Goal: Task Accomplishment & Management: Complete application form

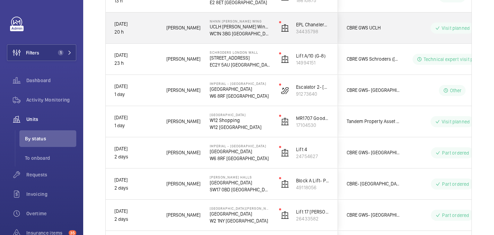
scroll to position [147, 0]
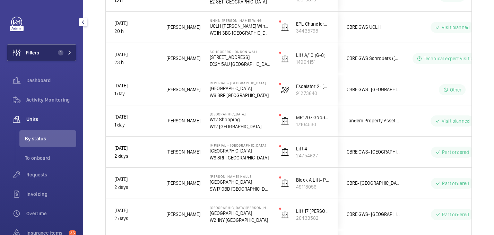
click at [65, 51] on span "1" at bounding box center [63, 53] width 17 height 6
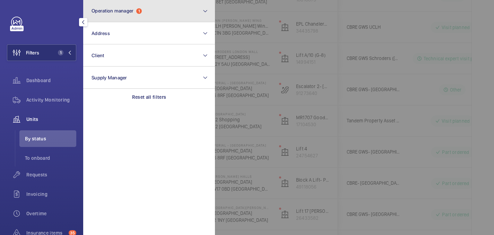
click at [160, 15] on button "Operation manager 1" at bounding box center [149, 11] width 132 height 22
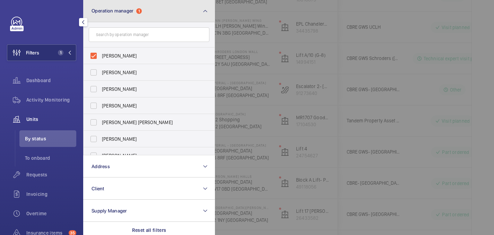
click at [151, 11] on button "Operation manager 1" at bounding box center [149, 11] width 132 height 22
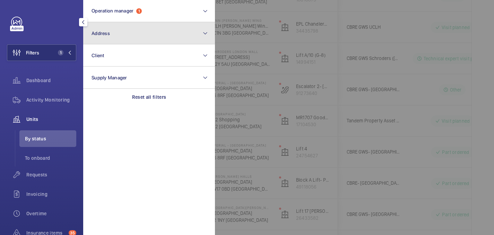
click at [137, 37] on button "Address" at bounding box center [149, 33] width 132 height 22
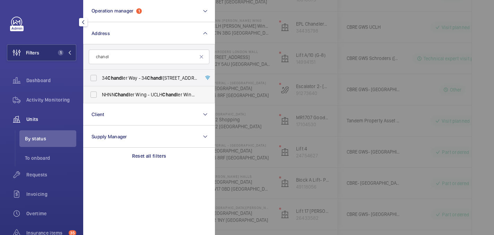
type input "chandl"
click at [140, 98] on span "NHNN Chandl er Wing - UCLH Chandl er Wing, 33 Queen Square,, LONDON WC1N 3BG" at bounding box center [149, 94] width 95 height 7
click at [101, 98] on input "NHNN Chandl er Wing - UCLH Chandl er Wing, 33 Queen Square,, LONDON WC1N 3BG" at bounding box center [94, 95] width 14 height 14
checkbox input "true"
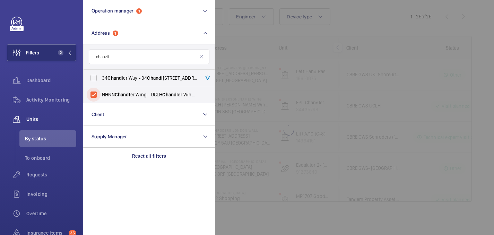
scroll to position [68, 0]
click at [53, 28] on div "Filters 2 Operation manager 1 Address 1 chandl 34 Chandl er Way - 34 Chandl er …" at bounding box center [41, 160] width 69 height 286
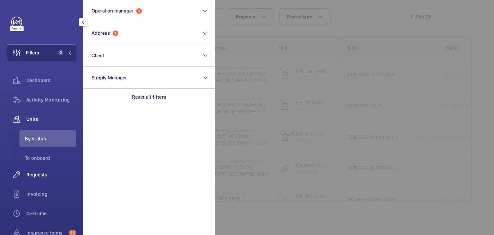
scroll to position [0, 0]
click at [45, 175] on span "Requests" at bounding box center [51, 174] width 50 height 7
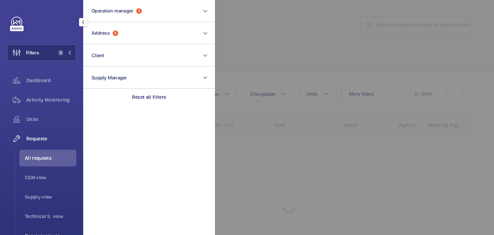
click at [270, 148] on div at bounding box center [462, 117] width 494 height 235
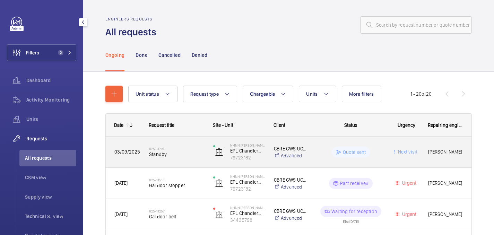
click at [317, 147] on wm-front-pills-cell "Quote sent" at bounding box center [350, 152] width 67 height 11
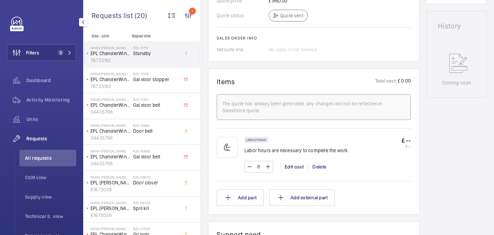
scroll to position [340, 0]
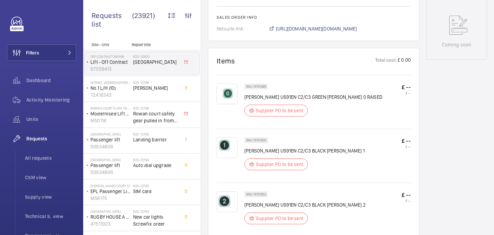
scroll to position [277, 0]
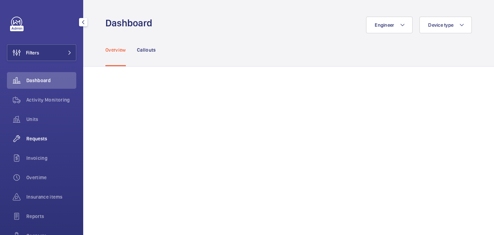
click at [41, 138] on span "Requests" at bounding box center [51, 138] width 50 height 7
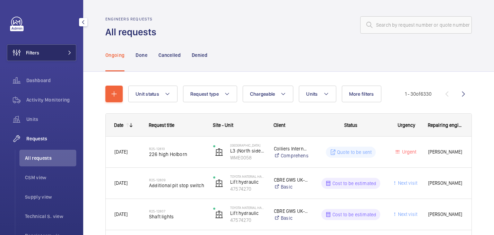
click at [56, 55] on button "Filters" at bounding box center [41, 52] width 69 height 17
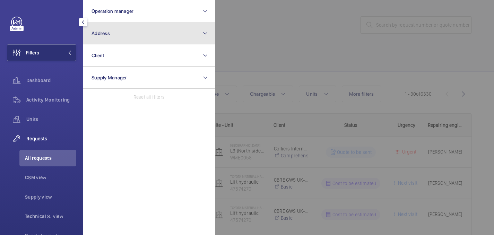
click at [120, 40] on button "Address" at bounding box center [149, 33] width 132 height 22
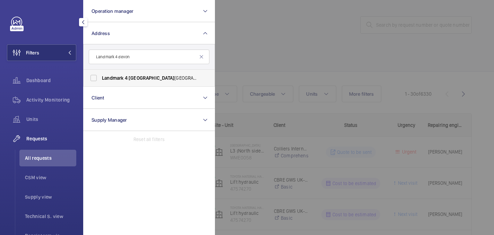
type input "Landmark 4 devon"
click at [123, 74] on label "Landmark [STREET_ADDRESS][PERSON_NAME][PERSON_NAME]" at bounding box center [144, 78] width 121 height 17
click at [101, 74] on input "Landmark [STREET_ADDRESS][PERSON_NAME][PERSON_NAME]" at bounding box center [94, 78] width 14 height 14
checkbox input "true"
click at [275, 40] on div at bounding box center [462, 117] width 494 height 235
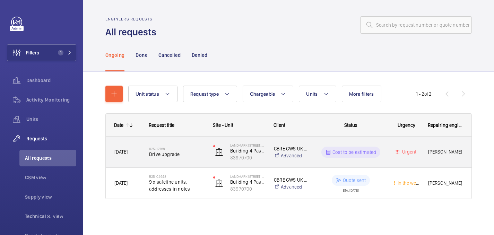
click at [190, 153] on span "Drive upgrade" at bounding box center [176, 154] width 55 height 7
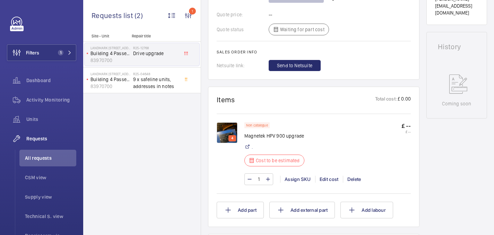
scroll to position [306, 0]
click at [230, 128] on img at bounding box center [227, 132] width 21 height 21
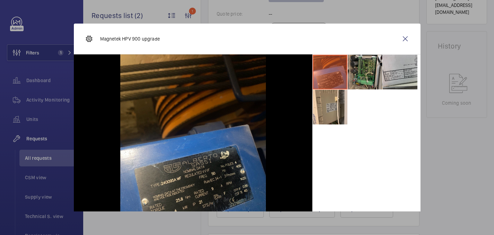
click at [359, 74] on li at bounding box center [365, 72] width 35 height 35
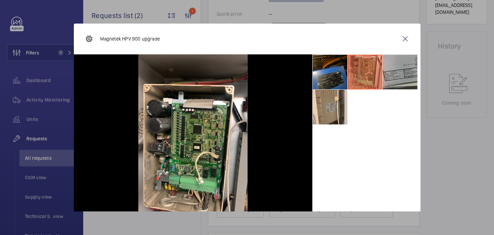
click at [391, 74] on li at bounding box center [400, 72] width 35 height 35
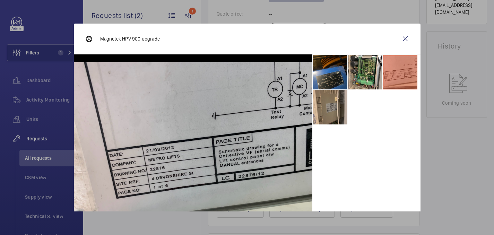
click at [322, 106] on li at bounding box center [330, 107] width 35 height 35
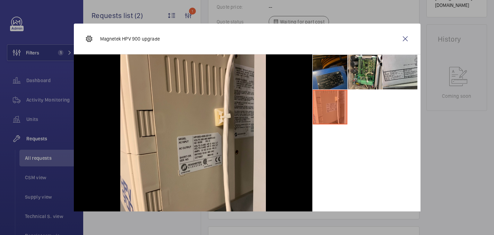
click at [323, 66] on li at bounding box center [330, 72] width 35 height 35
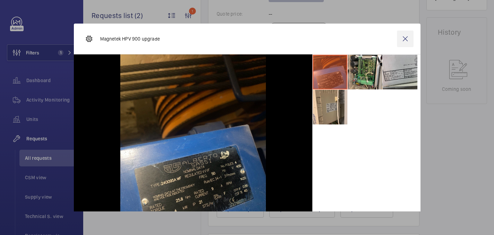
click at [410, 44] on wm-front-icon-button at bounding box center [405, 39] width 17 height 17
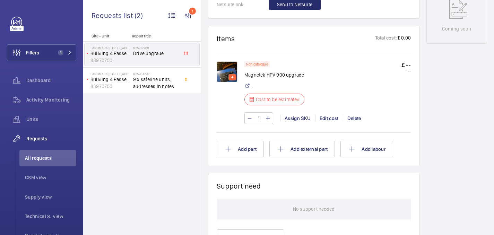
scroll to position [388, 0]
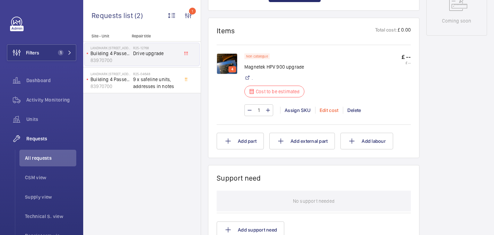
click at [327, 113] on div "Edit cost" at bounding box center [329, 110] width 28 height 7
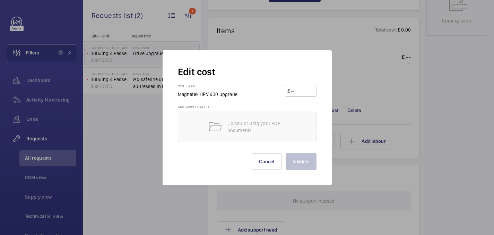
click at [298, 92] on input "number" at bounding box center [302, 90] width 24 height 11
paste input "1808.40"
type input "1808.40"
click at [308, 163] on button "Validate" at bounding box center [301, 161] width 31 height 17
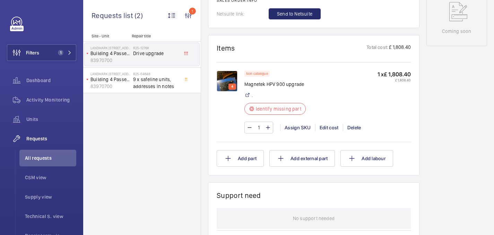
scroll to position [360, 0]
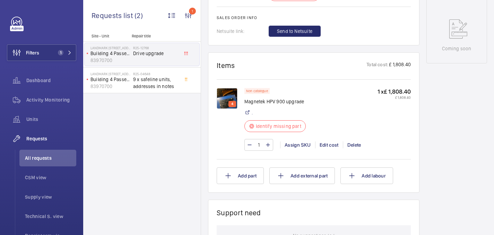
click at [262, 101] on p "Magnetek HPV 900 upgrade" at bounding box center [278, 101] width 66 height 7
copy div "Magnetek HPV 900 upgrade"
click at [229, 102] on div "4" at bounding box center [233, 104] width 8 height 6
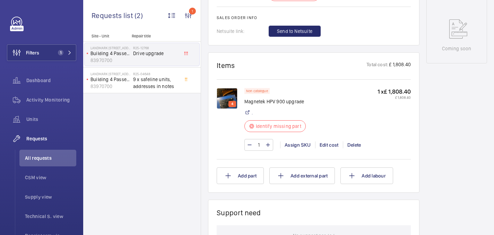
click at [232, 91] on img at bounding box center [227, 98] width 21 height 21
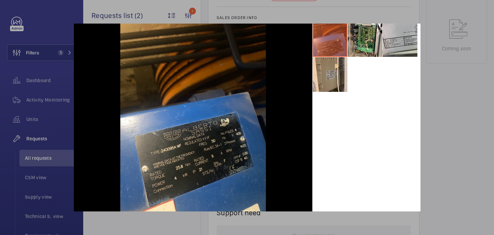
scroll to position [37, 0]
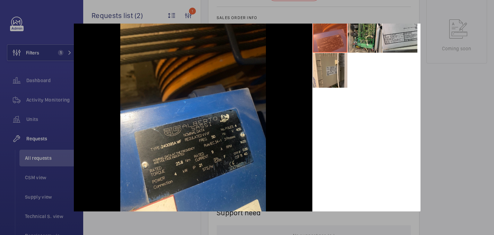
click at [452, 86] on div at bounding box center [247, 117] width 494 height 235
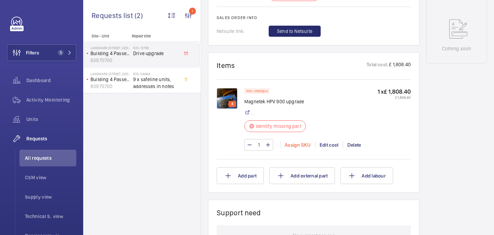
click at [304, 144] on div "Assign SKU" at bounding box center [297, 145] width 35 height 7
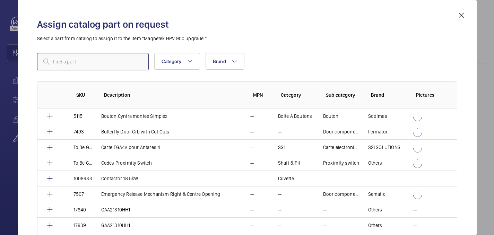
click at [122, 62] on input "text" at bounding box center [93, 61] width 112 height 17
paste input "1010371"
click at [55, 63] on input "1010371" at bounding box center [93, 61] width 112 height 17
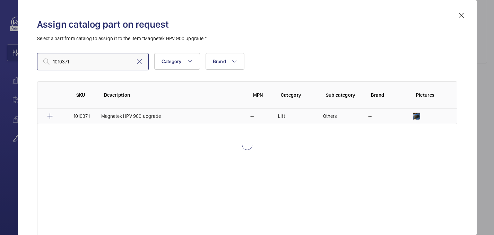
type input "1010371"
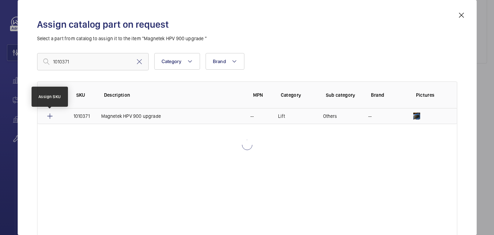
click at [49, 119] on mat-icon at bounding box center [50, 116] width 8 height 8
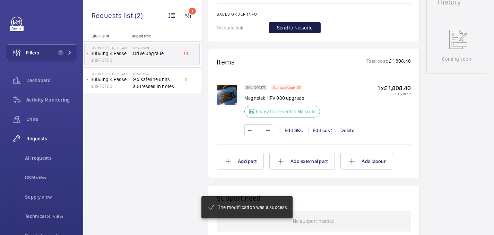
click at [292, 28] on span "Send to Netsuite" at bounding box center [294, 27] width 35 height 7
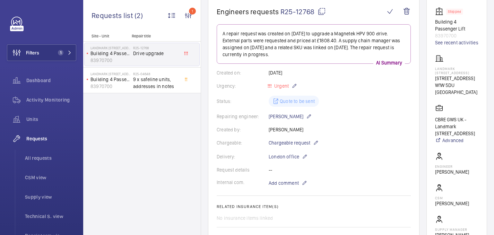
scroll to position [68, 0]
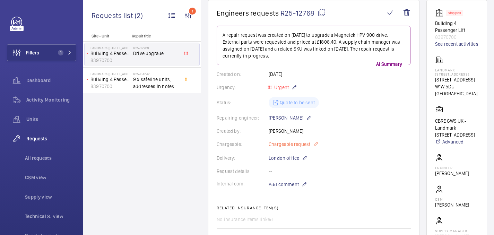
click at [303, 142] on span "Chargeable request" at bounding box center [290, 144] width 42 height 7
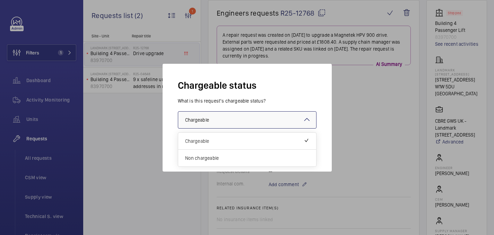
click at [254, 118] on div at bounding box center [247, 120] width 138 height 17
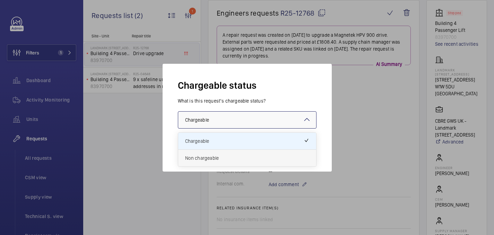
click at [242, 160] on span "Non chargeable" at bounding box center [247, 158] width 124 height 7
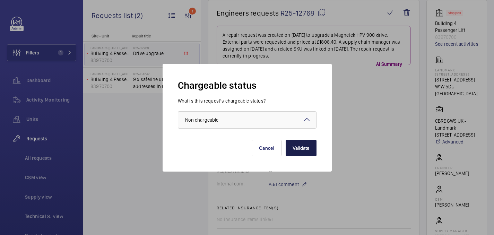
click at [297, 148] on button "Validate" at bounding box center [301, 148] width 31 height 17
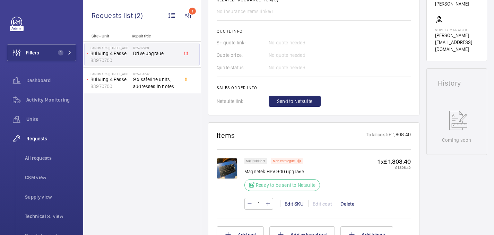
scroll to position [300, 0]
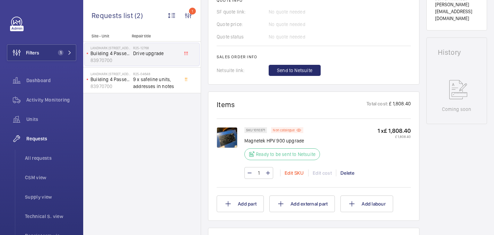
click at [292, 177] on div "Edit SKU" at bounding box center [294, 173] width 28 height 7
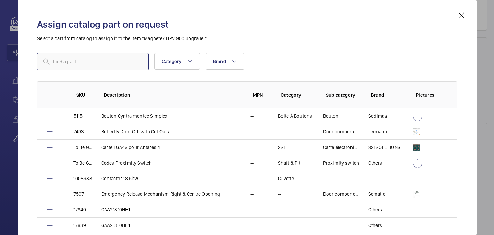
click at [57, 65] on input "text" at bounding box center [93, 61] width 112 height 17
paste input "1010371"
click at [54, 63] on input "1010371" at bounding box center [93, 61] width 112 height 17
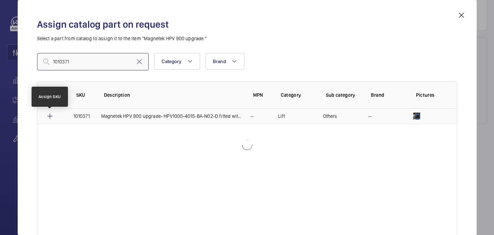
type input "1010371"
click at [49, 117] on mat-icon at bounding box center [50, 116] width 8 height 8
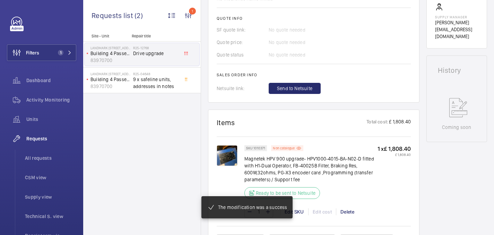
scroll to position [289, 0]
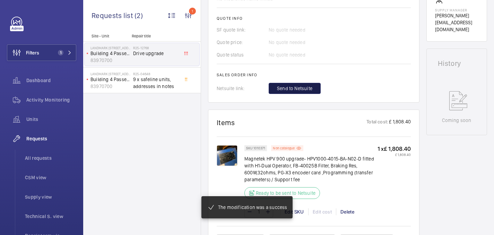
click at [300, 90] on span "Send to Netsuite" at bounding box center [294, 88] width 35 height 7
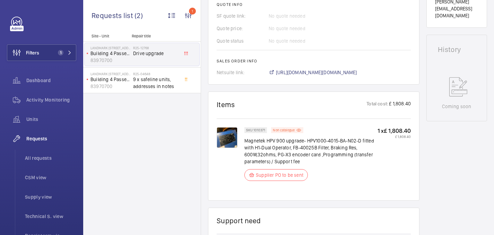
scroll to position [309, 0]
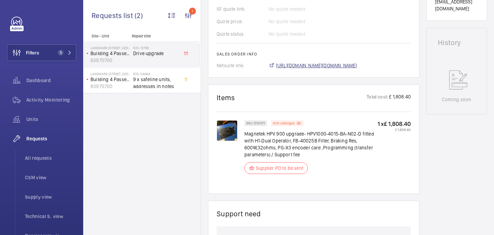
click at [315, 68] on span "https://6461500.app.netsuite.com/app/accounting/transactions/salesord.nl?id=303…" at bounding box center [316, 65] width 81 height 7
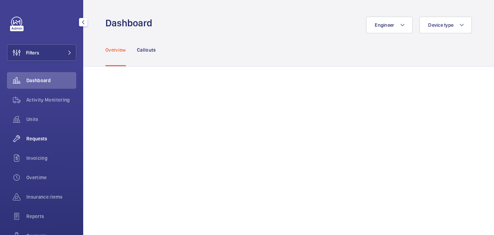
click at [36, 144] on div "Requests" at bounding box center [41, 138] width 69 height 17
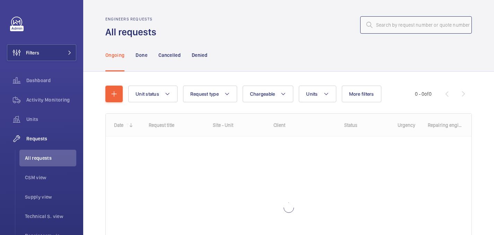
click at [386, 25] on input "text" at bounding box center [416, 24] width 112 height 17
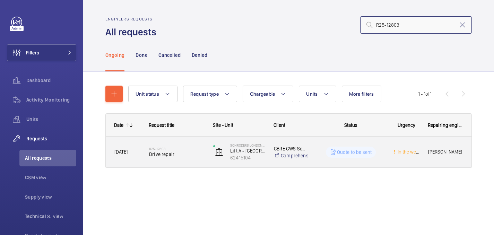
type input "R25-12803"
click at [182, 157] on span "Drive repair" at bounding box center [176, 154] width 55 height 7
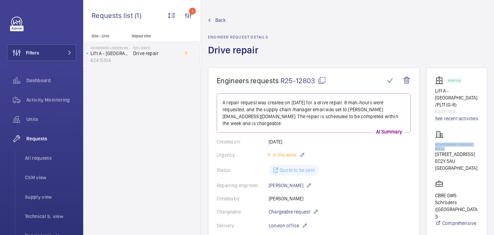
drag, startPoint x: 436, startPoint y: 138, endPoint x: 452, endPoint y: 142, distance: 16.5
click at [452, 143] on p "Schroders London Wall" at bounding box center [456, 147] width 43 height 8
copy p "Schroders London Wall"
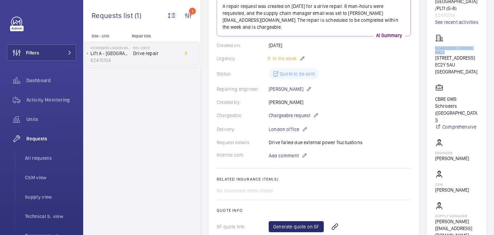
scroll to position [121, 0]
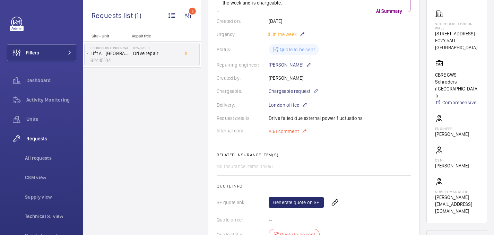
click at [278, 128] on span "Add comment" at bounding box center [284, 131] width 30 height 7
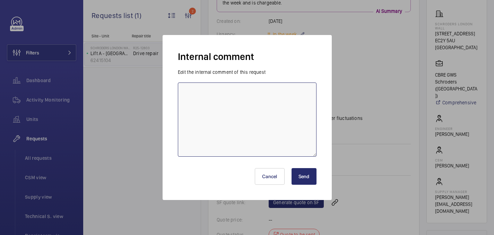
click at [246, 124] on textarea at bounding box center [247, 120] width 139 height 74
click at [262, 92] on textarea "sent email to repairs company to arrrnage pick up - 25/09 india" at bounding box center [247, 120] width 139 height 74
click at [242, 105] on textarea "sent email to repairs company to arrange pick up - 25/09 india" at bounding box center [247, 120] width 139 height 74
type textarea "sent email to repairs company to arrange pick up - 25/09 india"
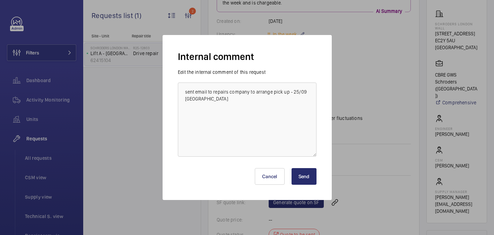
click at [307, 175] on button "Send" at bounding box center [304, 176] width 25 height 17
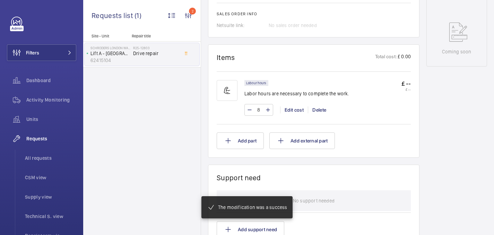
scroll to position [378, 0]
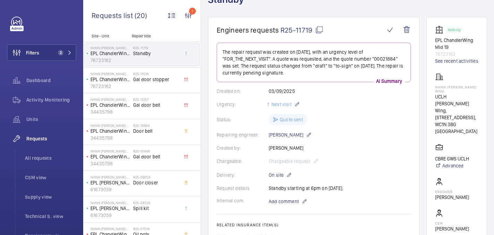
scroll to position [50, 0]
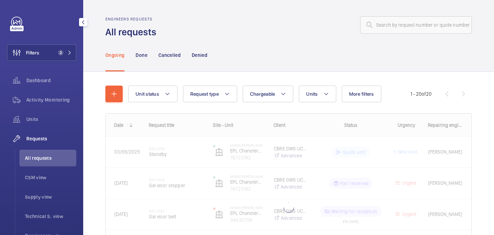
click at [53, 43] on div "Filters 2 Dashboard Activity Monitoring Units Requests All requests CSM view Su…" at bounding box center [41, 189] width 69 height 344
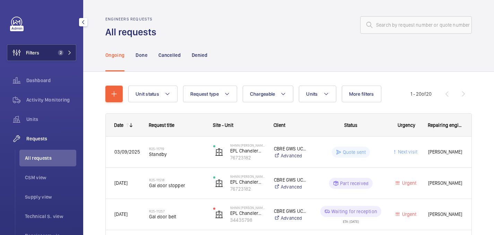
click at [53, 52] on button "Filters 2" at bounding box center [41, 52] width 69 height 17
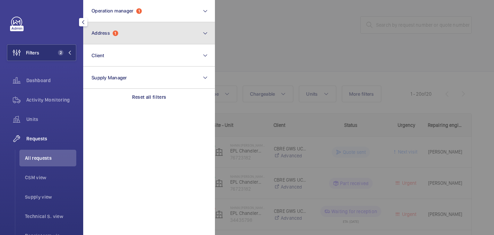
click at [133, 34] on button "Address 1" at bounding box center [149, 33] width 132 height 22
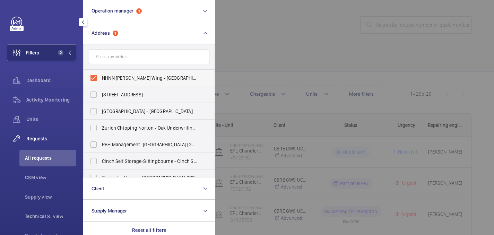
drag, startPoint x: 115, startPoint y: 82, endPoint x: 139, endPoint y: 71, distance: 25.8
click at [115, 82] on label "NHNN Chandler Wing - UCLH Chandler Wing, 33 Queen Square,, LONDON WC1N 3BG" at bounding box center [144, 78] width 121 height 17
click at [101, 82] on input "NHNN Chandler Wing - UCLH Chandler Wing, 33 Queen Square,, LONDON WC1N 3BG" at bounding box center [94, 78] width 14 height 14
checkbox input "false"
click at [242, 62] on div at bounding box center [462, 117] width 494 height 235
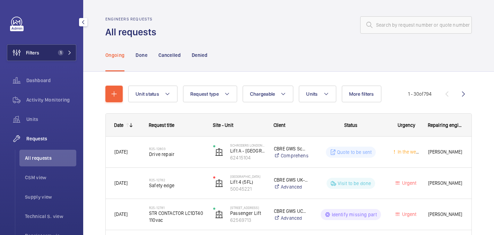
click at [48, 53] on button "Filters 1" at bounding box center [41, 52] width 69 height 17
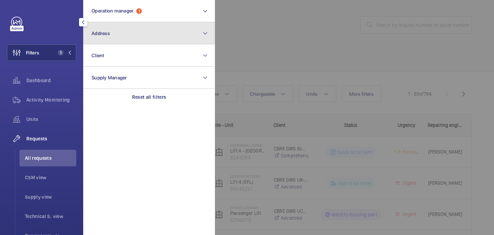
click at [159, 35] on button "Address" at bounding box center [149, 33] width 132 height 22
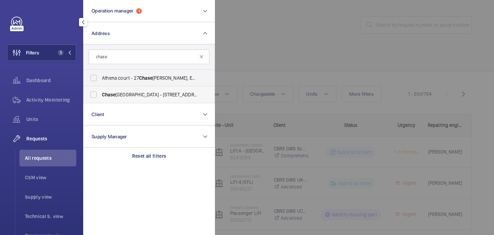
type input "chase"
click at [150, 98] on label "Chase Farm Hospital - 127 The Ridgeway, ENFIELD EN2 8JL" at bounding box center [144, 94] width 121 height 17
click at [101, 98] on input "Chase Farm Hospital - 127 The Ridgeway, ENFIELD EN2 8JL" at bounding box center [94, 95] width 14 height 14
checkbox input "true"
click at [305, 46] on div at bounding box center [462, 117] width 494 height 235
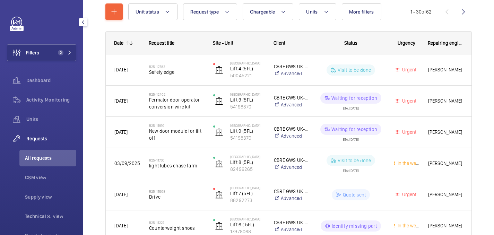
scroll to position [83, 0]
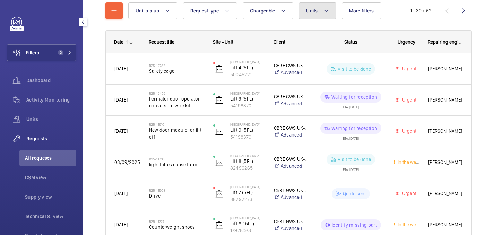
click at [319, 8] on button "Units" at bounding box center [317, 10] width 37 height 17
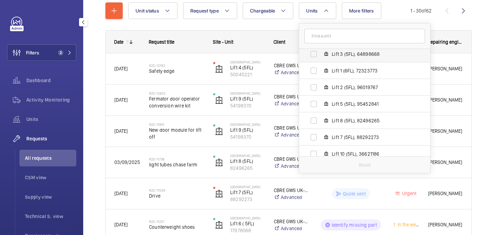
scroll to position [23, 0]
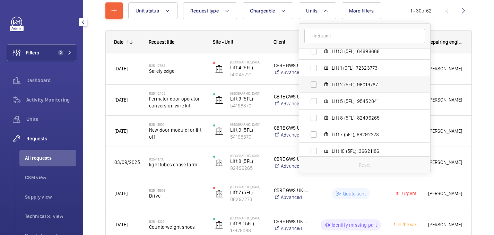
click at [335, 82] on span "Lift 2 (5FL), 96019767" at bounding box center [372, 84] width 80 height 7
click at [321, 82] on input "Lift 2 (5FL), 96019767" at bounding box center [314, 85] width 14 height 14
checkbox input "true"
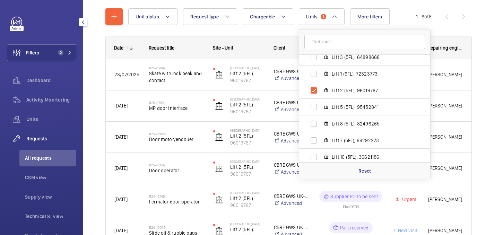
click at [474, 25] on div "Unit status Request type Chargeable Units 1 Chase Farm Hospital - 127 The Ridge…" at bounding box center [288, 137] width 411 height 286
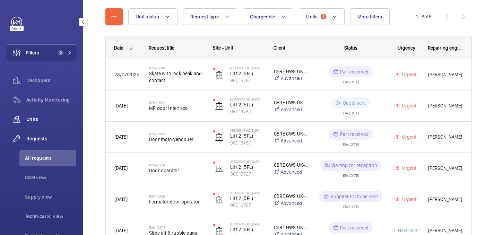
click at [28, 125] on div "Units" at bounding box center [41, 119] width 69 height 17
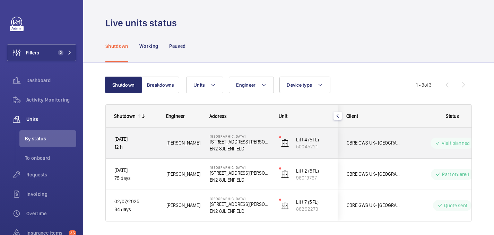
scroll to position [20, 0]
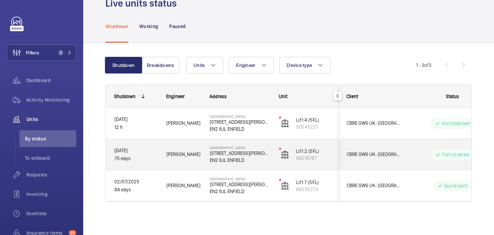
click at [193, 160] on div "Roger C." at bounding box center [179, 155] width 43 height 22
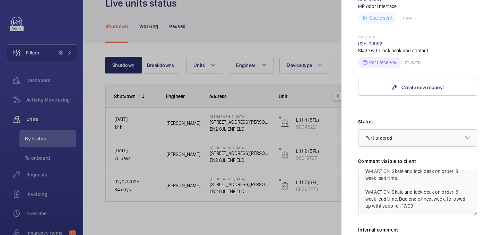
scroll to position [413, 0]
click at [379, 42] on link "R25-09992" at bounding box center [370, 45] width 25 height 6
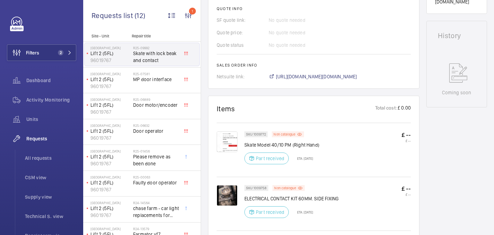
scroll to position [359, 0]
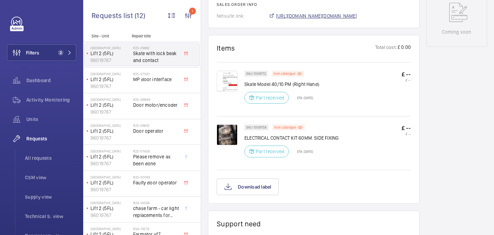
click at [332, 19] on span "https://6461500.app.netsuite.com/app/accounting/transactions/salesord.nl?id=285…" at bounding box center [316, 15] width 81 height 7
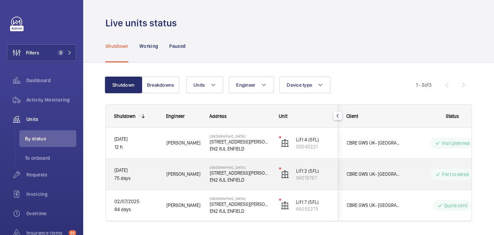
click at [261, 172] on p "127 The Ridgeway" at bounding box center [240, 173] width 60 height 7
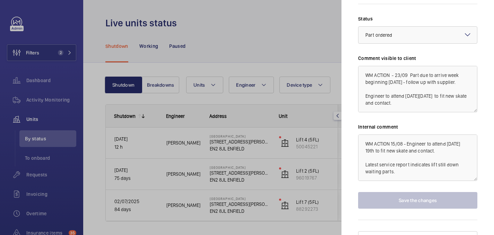
scroll to position [415, 0]
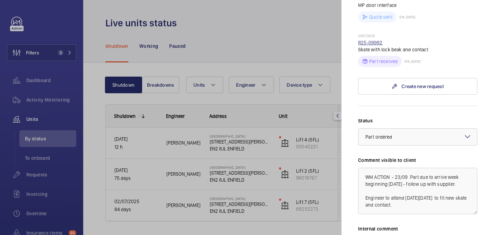
click at [369, 40] on link "R25-09992" at bounding box center [370, 43] width 25 height 6
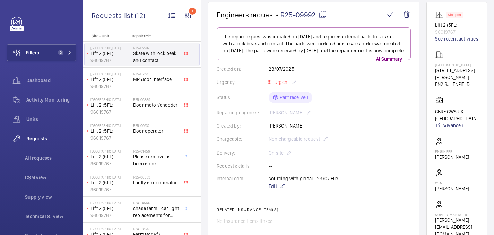
scroll to position [69, 0]
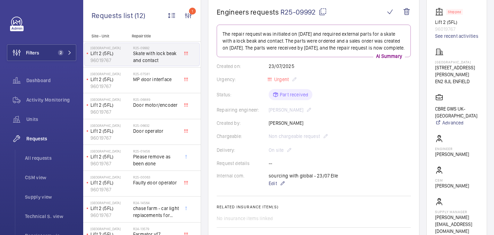
click at [323, 11] on mat-icon at bounding box center [323, 12] width 8 height 8
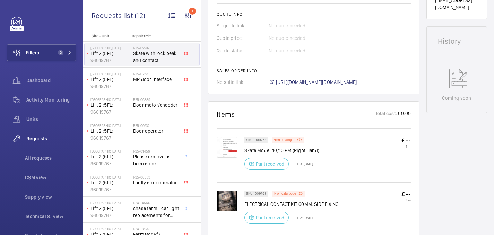
scroll to position [488, 0]
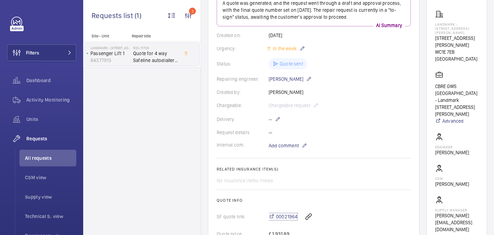
scroll to position [75, 0]
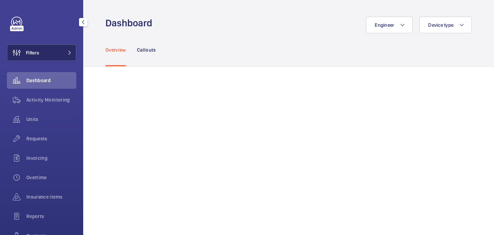
click at [41, 51] on button "Filters" at bounding box center [41, 52] width 69 height 17
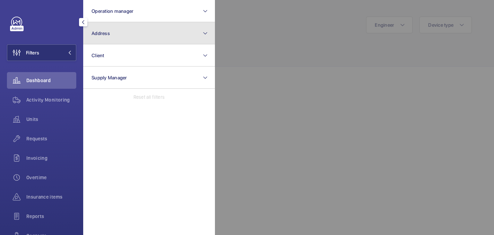
click at [116, 37] on button "Address" at bounding box center [149, 33] width 132 height 22
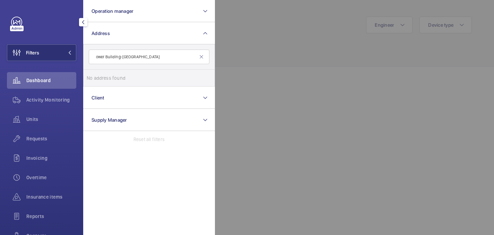
click at [93, 59] on input "ower Building-[GEOGRAPHIC_DATA]" at bounding box center [149, 57] width 121 height 15
click at [95, 59] on input "ower Building-[GEOGRAPHIC_DATA]" at bounding box center [149, 57] width 121 height 15
click at [98, 56] on input "ower Building-[GEOGRAPHIC_DATA]" at bounding box center [149, 57] width 121 height 15
drag, startPoint x: 140, startPoint y: 56, endPoint x: 124, endPoint y: 58, distance: 16.1
click at [124, 58] on input "[GEOGRAPHIC_DATA]-[GEOGRAPHIC_DATA]" at bounding box center [149, 57] width 121 height 15
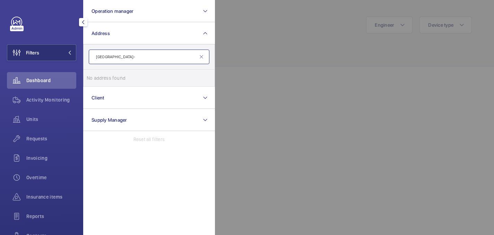
type input "[GEOGRAPHIC_DATA]"
click at [135, 58] on input "[GEOGRAPHIC_DATA]" at bounding box center [149, 57] width 121 height 15
click at [135, 58] on input "Tower Building" at bounding box center [149, 57] width 121 height 15
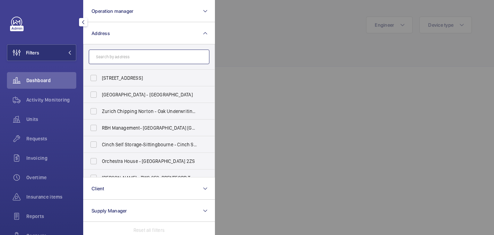
paste input "London Metropolitan University"
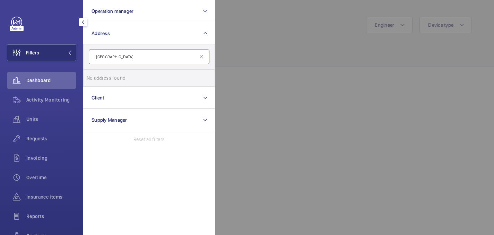
drag, startPoint x: 110, startPoint y: 58, endPoint x: 86, endPoint y: 55, distance: 24.4
click at [86, 55] on form "London Metropolitan University" at bounding box center [149, 56] width 131 height 25
drag, startPoint x: 142, startPoint y: 56, endPoint x: 122, endPoint y: 57, distance: 19.8
click at [122, 57] on input "Metropolitan University" at bounding box center [149, 57] width 121 height 15
type input "M"
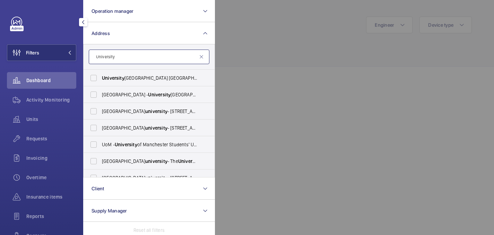
paste input "Metropolitan"
type input "University Metropolitan"
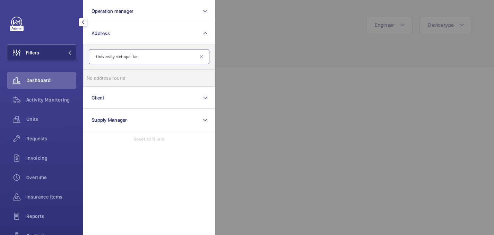
drag, startPoint x: 116, startPoint y: 58, endPoint x: 82, endPoint y: 56, distance: 34.1
click at [82, 56] on div "Filters Operation manager Address University Metropolitan No address found Rese…" at bounding box center [41, 117] width 83 height 235
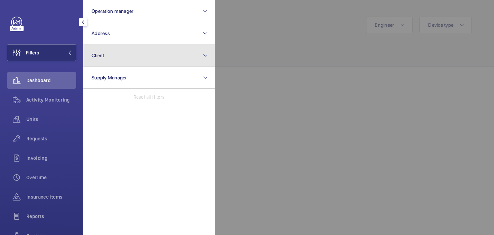
click at [114, 47] on button "Client" at bounding box center [149, 55] width 132 height 22
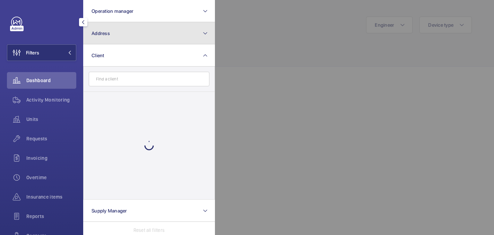
click at [112, 40] on button "Address" at bounding box center [149, 33] width 132 height 22
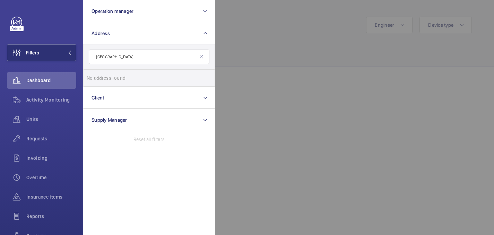
type input "Metropolitan london"
click at [142, 53] on input "Metropolitan london" at bounding box center [149, 57] width 121 height 15
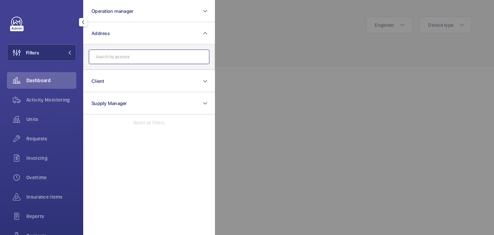
paste input "London Metropolitan University"
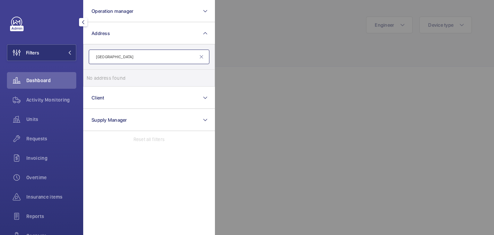
type input "London Metropolitan University"
click at [259, 45] on div at bounding box center [462, 117] width 494 height 235
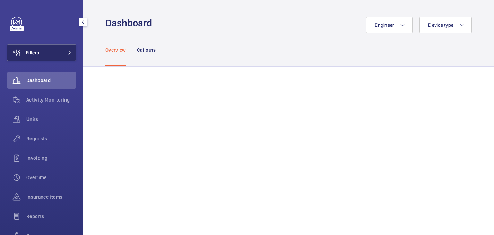
click at [74, 53] on button "Filters" at bounding box center [41, 52] width 69 height 17
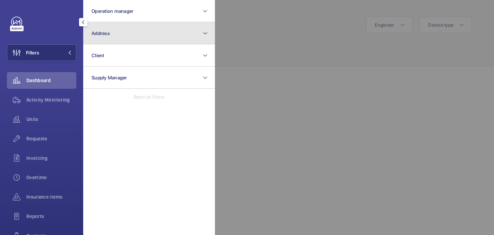
click at [116, 32] on button "Address" at bounding box center [149, 33] width 132 height 22
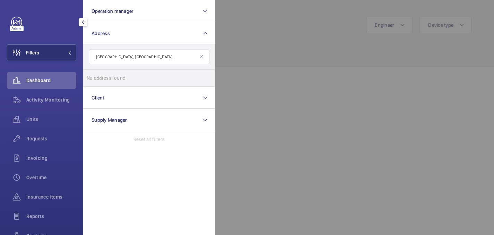
click at [125, 58] on input "Tower Complex, Metropolitan University" at bounding box center [149, 57] width 121 height 15
drag, startPoint x: 182, startPoint y: 59, endPoint x: 125, endPoint y: 60, distance: 57.6
click at [125, 60] on input "Tower Complex Metropolitan University" at bounding box center [149, 57] width 121 height 15
drag, startPoint x: 125, startPoint y: 58, endPoint x: 180, endPoint y: 54, distance: 55.6
click at [180, 54] on input "Tower Complex Metropolitan University" at bounding box center [149, 57] width 121 height 15
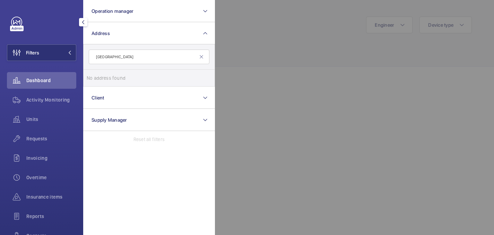
click at [171, 59] on input "Tower Complex Metropolitan University" at bounding box center [149, 57] width 121 height 15
drag, startPoint x: 170, startPoint y: 59, endPoint x: 128, endPoint y: 56, distance: 42.8
click at [128, 56] on input "Tower Complex Metropolitan University" at bounding box center [149, 57] width 121 height 15
type input "Tower Complex"
click at [145, 75] on span "Tower Complex - Tower Complex ,, LONDON N7 8DB" at bounding box center [149, 78] width 95 height 7
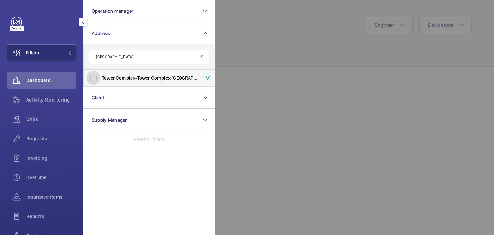
click at [101, 75] on input "Tower Complex - Tower Complex ,, LONDON N7 8DB" at bounding box center [94, 78] width 14 height 14
checkbox input "true"
click at [267, 41] on div at bounding box center [462, 117] width 494 height 235
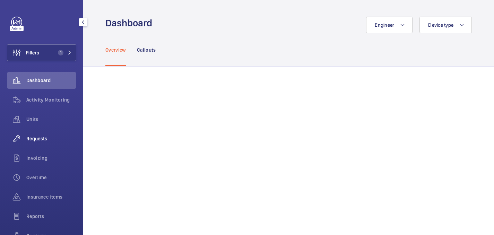
click at [43, 138] on span "Requests" at bounding box center [51, 138] width 50 height 7
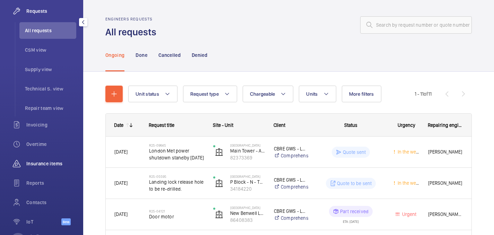
click at [38, 161] on span "Insurance items" at bounding box center [51, 163] width 50 height 7
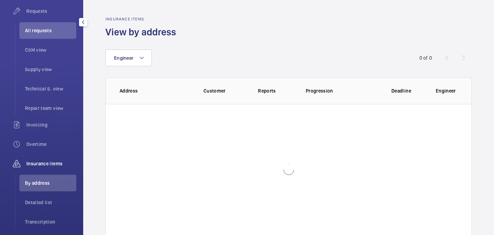
scroll to position [117, 0]
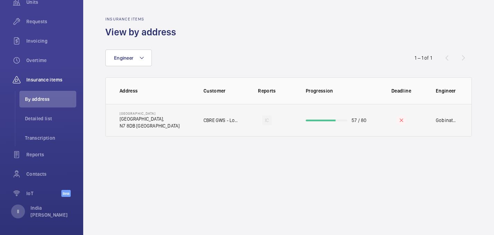
click at [156, 121] on td "Tower Complex Tower Complex, N7 8DB LONDON" at bounding box center [149, 120] width 87 height 33
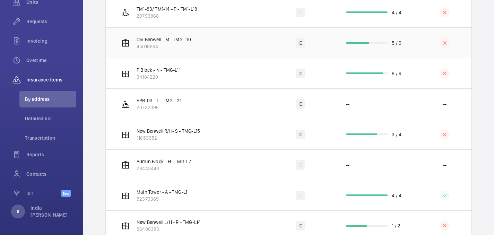
scroll to position [707, 0]
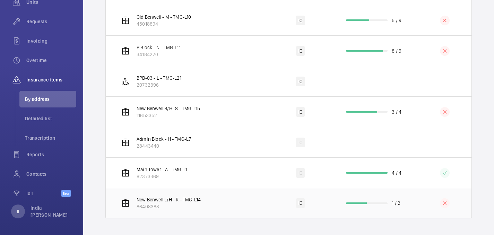
click at [225, 207] on td "New Benwell L/H - R - TMG-L14 86408383" at bounding box center [186, 203] width 160 height 31
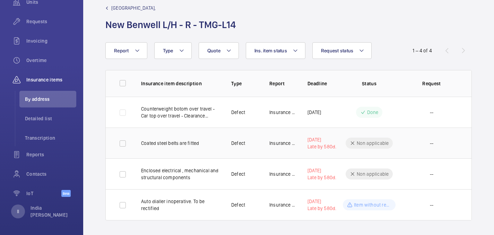
scroll to position [14, 0]
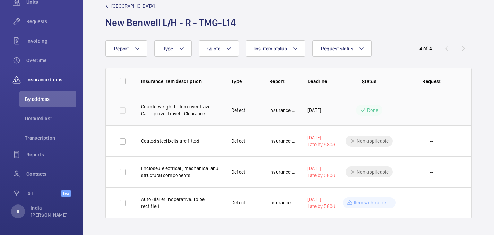
click at [171, 123] on td "Counterweight botom over travel - Car top over travel - Clearance xxxx85 mm-75m…" at bounding box center [175, 110] width 90 height 31
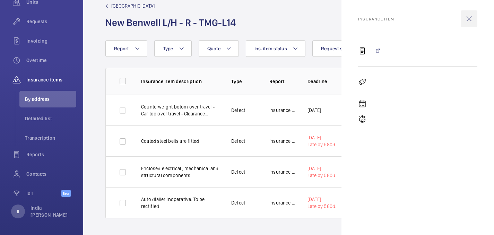
click at [468, 14] on wm-front-icon-button at bounding box center [469, 18] width 17 height 17
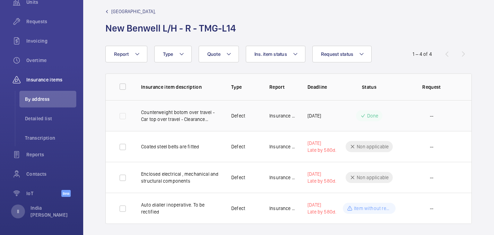
scroll to position [9, 0]
click at [121, 118] on td at bounding box center [118, 115] width 24 height 31
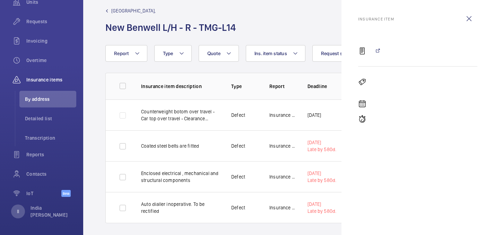
click at [366, 55] on mat-icon at bounding box center [362, 51] width 8 height 8
click at [364, 53] on mat-icon at bounding box center [362, 51] width 8 height 8
click at [470, 12] on wm-front-icon-button at bounding box center [469, 18] width 17 height 17
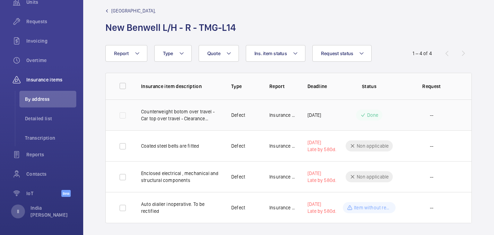
click at [430, 116] on span "--" at bounding box center [431, 115] width 3 height 7
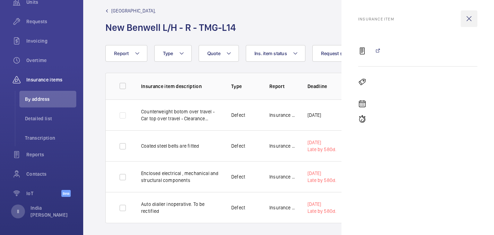
click at [473, 18] on wm-front-icon-button at bounding box center [469, 18] width 17 height 17
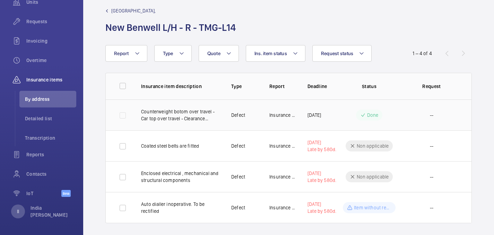
scroll to position [0, 23]
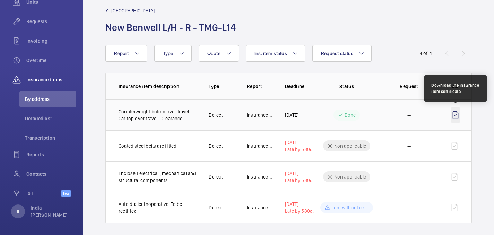
click at [452, 116] on wm-front-icon-button at bounding box center [456, 115] width 8 height 17
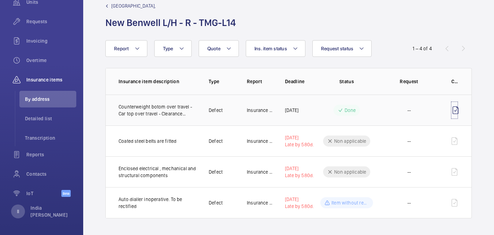
scroll to position [0, 0]
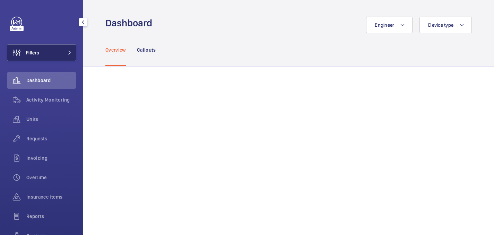
click at [40, 54] on button "Filters" at bounding box center [41, 52] width 69 height 17
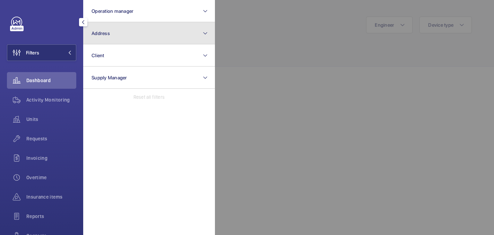
click at [121, 40] on button "Address" at bounding box center [149, 33] width 132 height 22
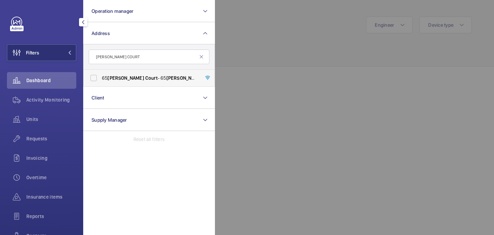
type input "[PERSON_NAME] COURT"
click at [145, 78] on span "Court" at bounding box center [151, 78] width 12 height 6
click at [101, 78] on input "[STREET_ADDRESS][PERSON_NAME][PERSON_NAME]" at bounding box center [94, 78] width 14 height 14
checkbox input "true"
click at [293, 30] on div at bounding box center [462, 117] width 494 height 235
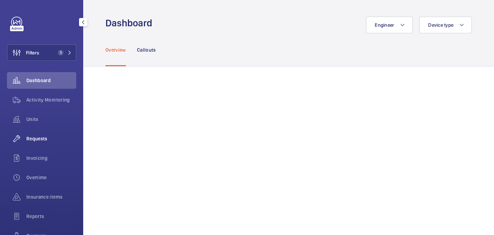
click at [35, 136] on span "Requests" at bounding box center [51, 138] width 50 height 7
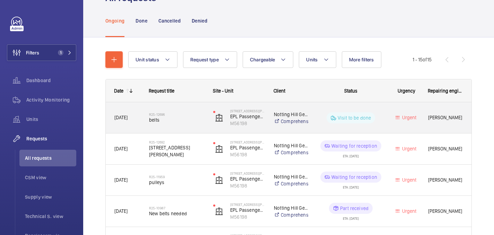
scroll to position [35, 0]
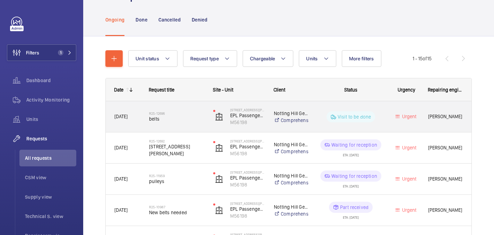
click at [193, 113] on h2 "R25-12696" at bounding box center [176, 113] width 55 height 4
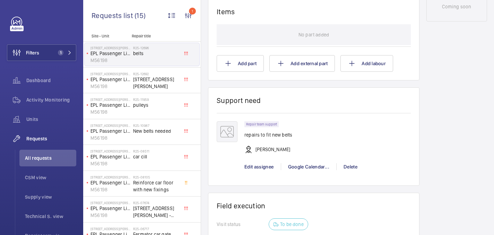
scroll to position [460, 0]
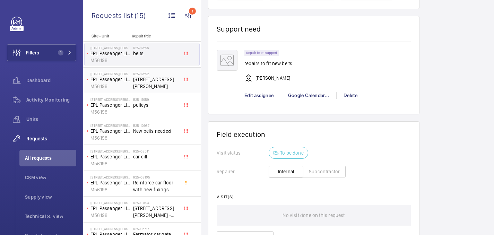
click at [169, 86] on div "R25-12692 65 winton court" at bounding box center [156, 82] width 46 height 20
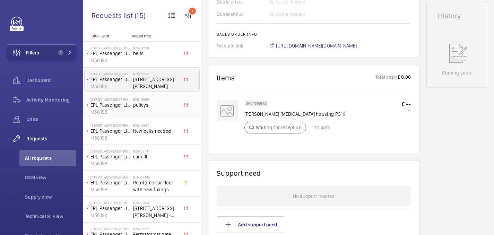
scroll to position [329, 0]
click at [169, 103] on span "pulleys" at bounding box center [156, 105] width 46 height 7
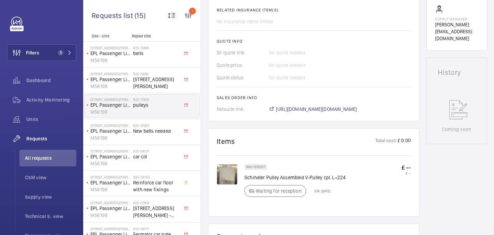
scroll to position [285, 0]
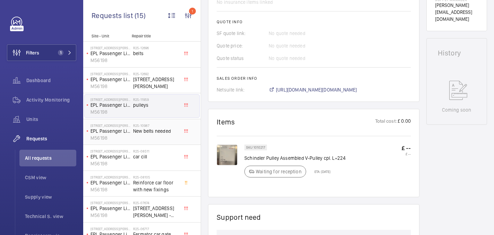
click at [164, 137] on div "R25-10987 New belts needed" at bounding box center [156, 133] width 46 height 20
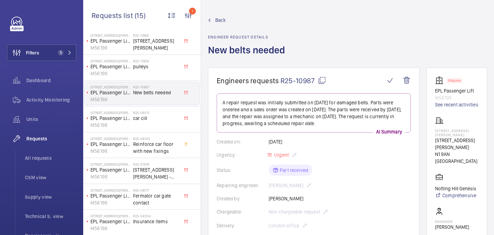
scroll to position [8, 0]
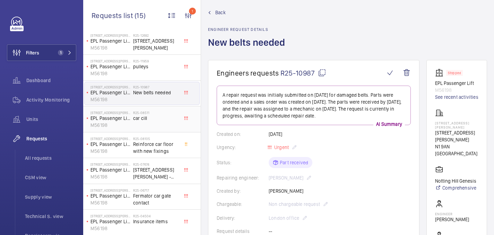
click at [161, 114] on h2 "R25-08511" at bounding box center [156, 113] width 46 height 4
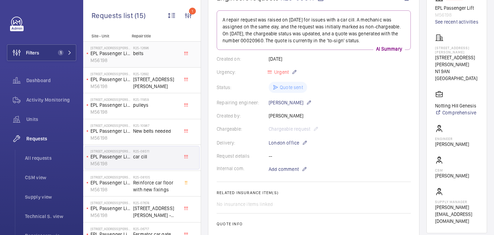
click at [161, 53] on span "belts" at bounding box center [156, 53] width 46 height 7
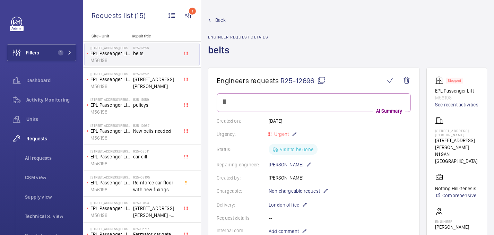
scroll to position [298, 0]
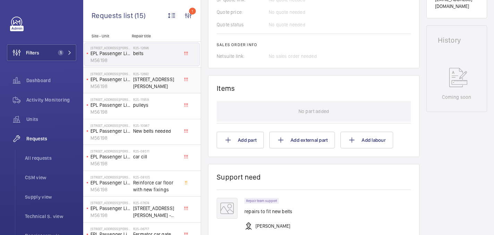
click at [148, 89] on div "R25-12692 65 winton court" at bounding box center [156, 82] width 46 height 20
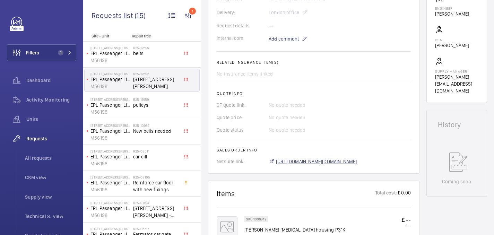
scroll to position [214, 0]
click at [318, 157] on span "https://6461500.app.netsuite.com/app/accounting/transactions/salesord.nl?id=303…" at bounding box center [316, 160] width 81 height 7
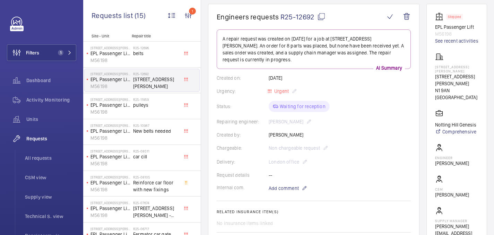
scroll to position [65, 0]
click at [448, 73] on p "65 Winton Court" at bounding box center [456, 68] width 43 height 8
copy p "65 Winton Court"
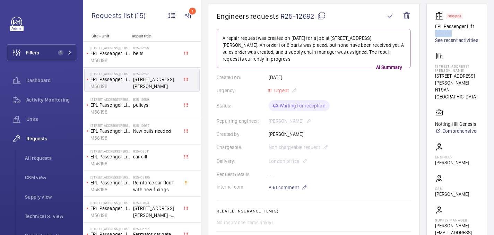
drag, startPoint x: 461, startPoint y: 39, endPoint x: 441, endPoint y: 39, distance: 20.1
click at [441, 37] on p "M56198" at bounding box center [456, 33] width 43 height 7
copy p "M56198"
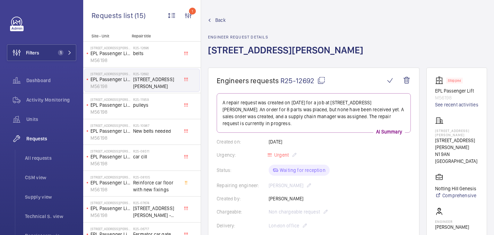
click at [235, 59] on h1 "65 winton court" at bounding box center [288, 56] width 160 height 24
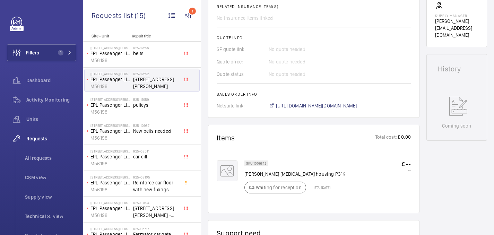
scroll to position [301, 0]
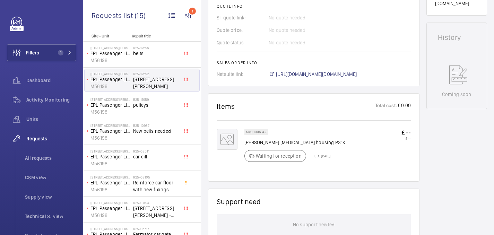
click at [280, 139] on p "Schindler Retainer housing P31K" at bounding box center [295, 142] width 101 height 7
copy div "Schindler Retainer housing P31K"
drag, startPoint x: 254, startPoint y: 126, endPoint x: 266, endPoint y: 126, distance: 12.8
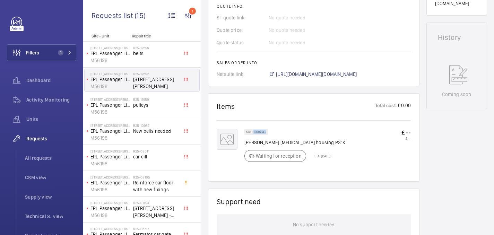
click at [266, 129] on div "SKU 1006342" at bounding box center [257, 132] width 24 height 6
copy p "1006342"
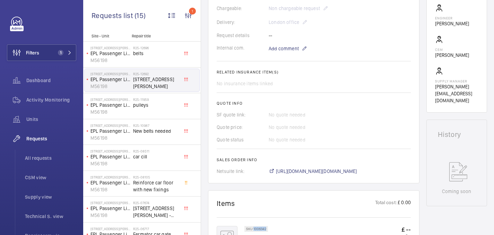
scroll to position [177, 0]
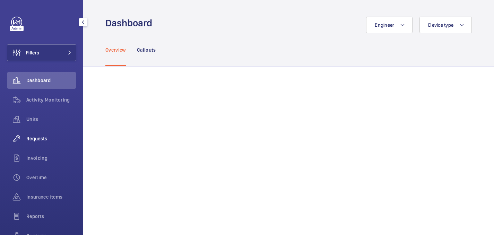
click at [37, 146] on div "Requests" at bounding box center [41, 138] width 69 height 17
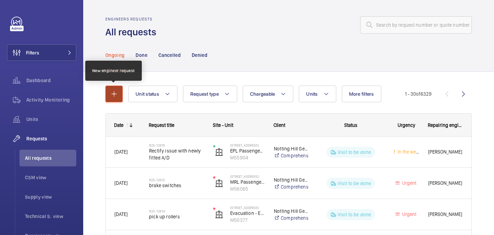
click at [118, 88] on button "button" at bounding box center [113, 94] width 17 height 17
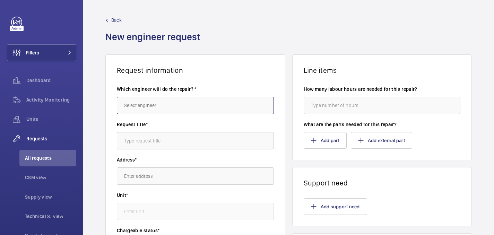
click at [153, 109] on input "text" at bounding box center [195, 105] width 157 height 17
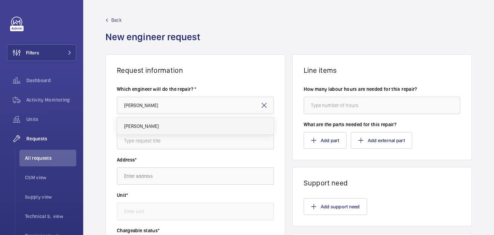
click at [159, 120] on mat-option "[PERSON_NAME]" at bounding box center [195, 126] width 156 height 17
type input "[PERSON_NAME]"
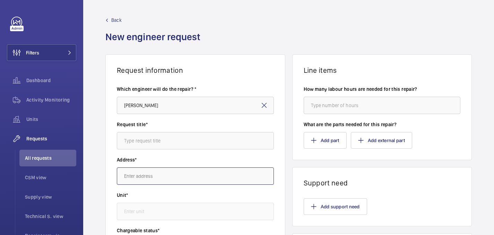
click at [146, 181] on input "text" at bounding box center [195, 176] width 157 height 17
paste input "[STREET_ADDRESS][PERSON_NAME]"
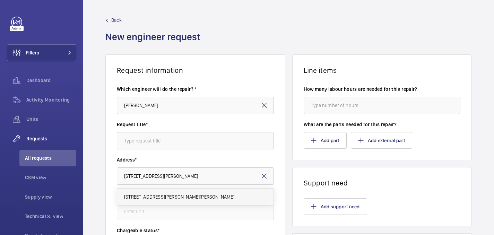
click at [180, 198] on span "[STREET_ADDRESS][PERSON_NAME][PERSON_NAME]" at bounding box center [179, 197] width 111 height 7
type input "[STREET_ADDRESS][PERSON_NAME][PERSON_NAME]"
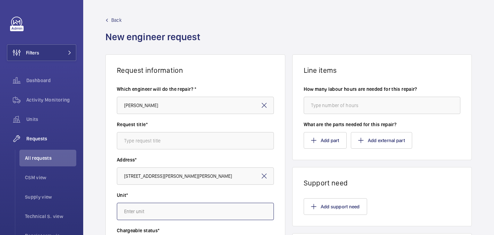
click at [156, 206] on input "text" at bounding box center [195, 211] width 157 height 17
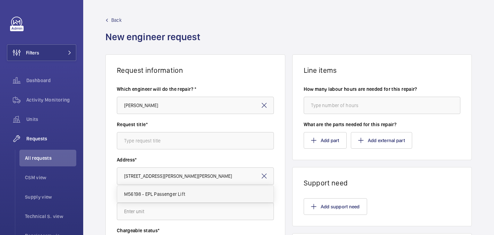
click at [156, 197] on span "M56198 - EPL Passenger Lift" at bounding box center [154, 194] width 61 height 7
type input "M56198 - EPL Passenger Lift"
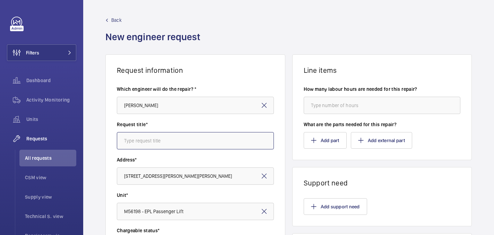
click at [171, 134] on input "text" at bounding box center [195, 140] width 157 height 17
paste input "[PERSON_NAME] [MEDICAL_DATA] housing P31K"
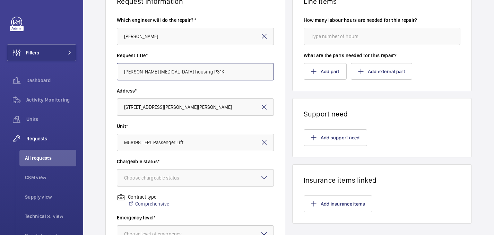
click at [167, 170] on div at bounding box center [195, 178] width 156 height 17
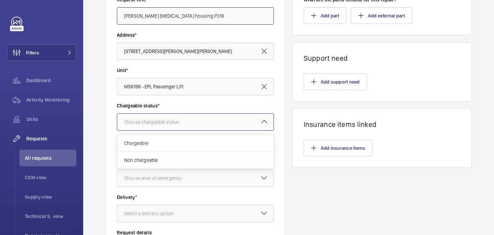
scroll to position [141, 0]
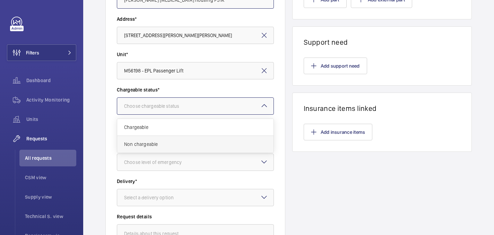
click at [148, 146] on span "Non chargeable" at bounding box center [195, 144] width 143 height 7
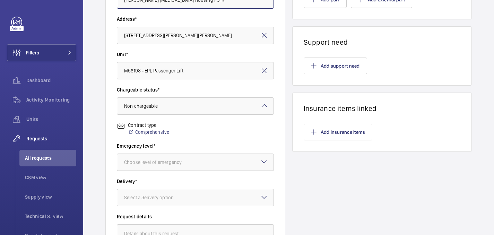
click at [150, 163] on div "Choose level of emergency" at bounding box center [161, 162] width 75 height 7
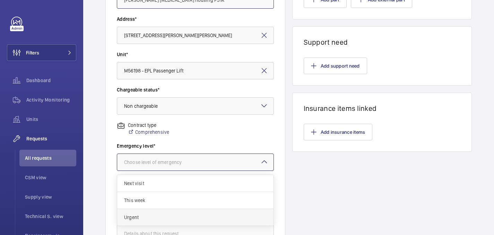
click at [145, 219] on span "Urgent" at bounding box center [195, 217] width 143 height 7
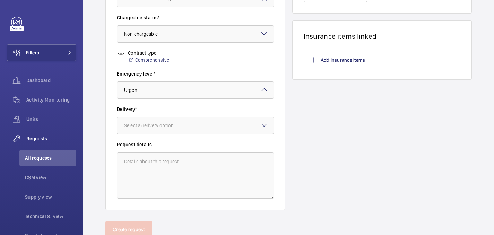
scroll to position [228, 0]
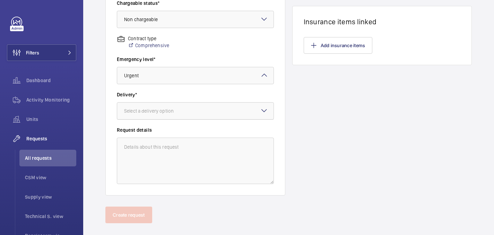
click at [158, 111] on div "Select a delivery option" at bounding box center [157, 111] width 67 height 7
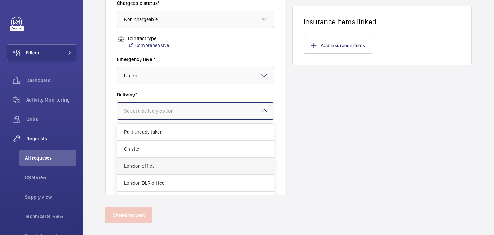
click at [156, 164] on span "London office" at bounding box center [195, 166] width 143 height 7
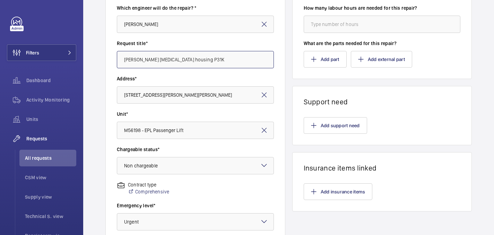
scroll to position [0, 0]
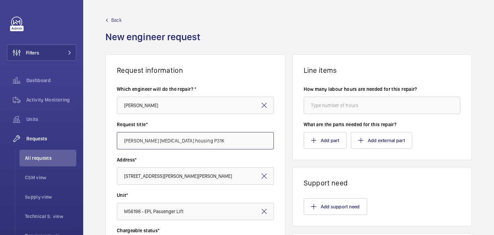
type input "Schindler Retainer housing P31K"
click at [310, 141] on button "Add part" at bounding box center [325, 140] width 43 height 17
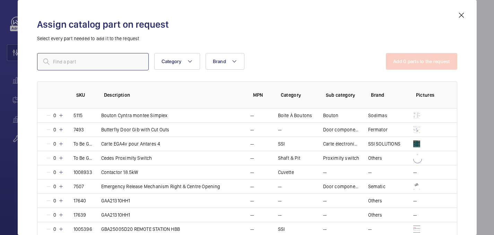
click at [112, 58] on input "text" at bounding box center [93, 61] width 112 height 17
paste input "1006342"
click at [56, 62] on input "1006342" at bounding box center [93, 61] width 112 height 17
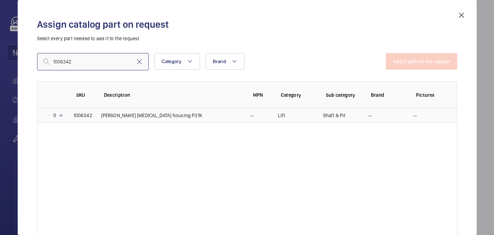
type input "1006342"
click at [60, 116] on mat-icon at bounding box center [61, 116] width 6 height 6
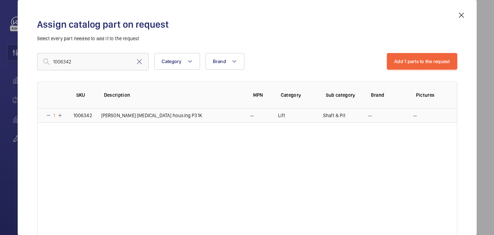
click at [60, 116] on mat-icon at bounding box center [60, 116] width 6 height 6
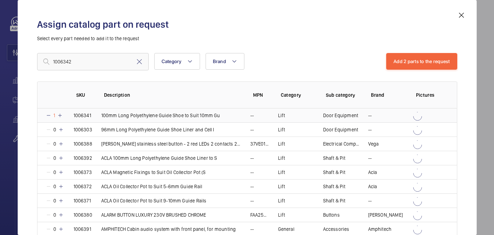
click at [60, 116] on mat-icon at bounding box center [60, 116] width 6 height 6
click at [60, 116] on mat-icon at bounding box center [61, 116] width 6 height 6
click at [82, 62] on input "1006342" at bounding box center [93, 61] width 112 height 17
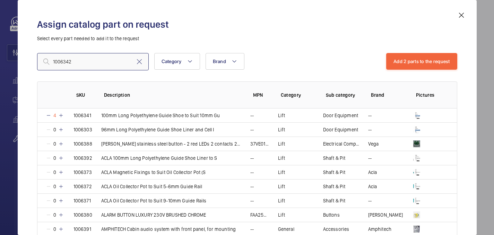
click at [82, 62] on input "1006342" at bounding box center [93, 61] width 112 height 17
click at [48, 114] on mat-icon at bounding box center [49, 116] width 6 height 6
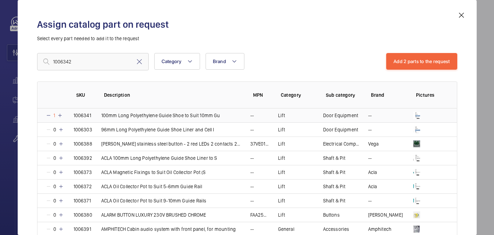
click at [48, 114] on mat-icon at bounding box center [49, 116] width 6 height 6
click at [87, 63] on input "1006342" at bounding box center [93, 61] width 112 height 17
paste input "1006342"
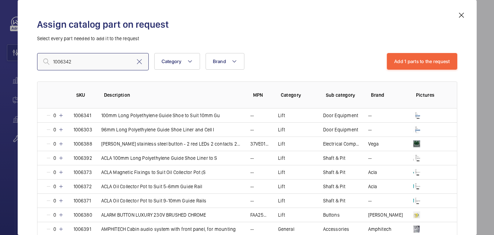
click at [53, 63] on input "1006342" at bounding box center [93, 61] width 112 height 17
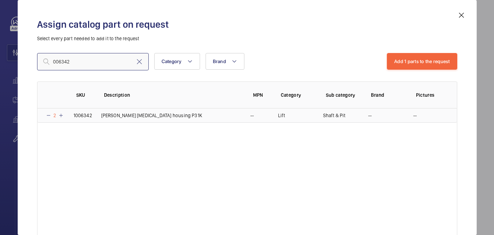
type input "006342"
click at [61, 116] on mat-icon at bounding box center [61, 116] width 6 height 6
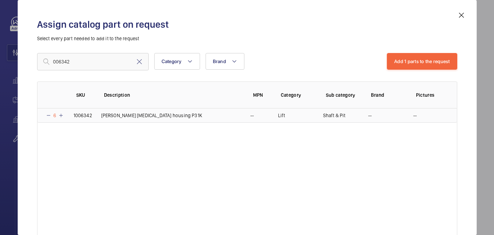
click at [61, 116] on mat-icon at bounding box center [61, 116] width 6 height 6
click at [412, 67] on button "Add 1 parts to the request" at bounding box center [422, 61] width 70 height 17
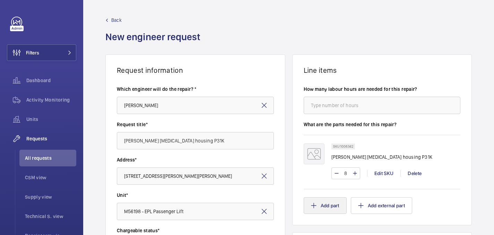
scroll to position [238, 0]
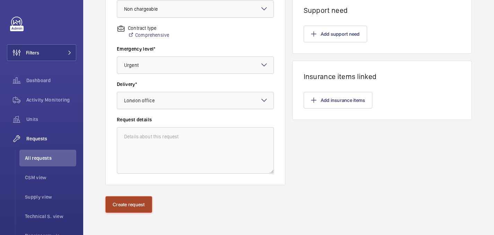
click at [138, 210] on button "Create request" at bounding box center [128, 204] width 47 height 17
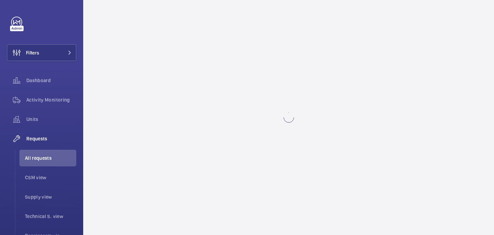
scroll to position [0, 0]
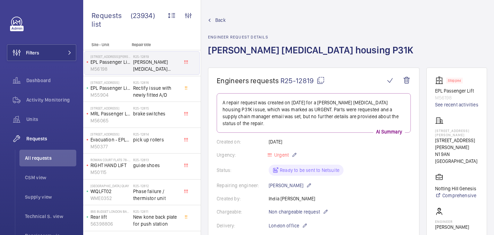
scroll to position [332, 0]
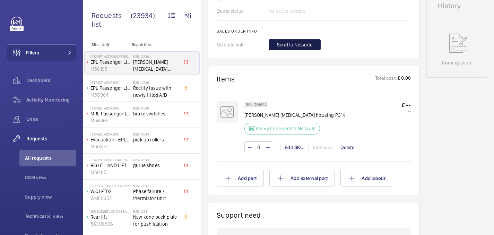
click at [303, 45] on span "Send to Netsuite" at bounding box center [294, 44] width 35 height 7
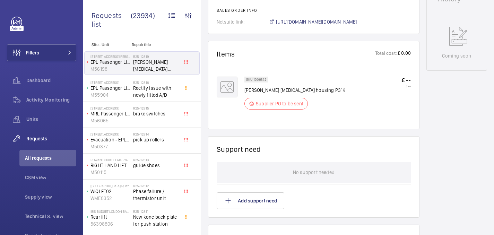
scroll to position [346, 0]
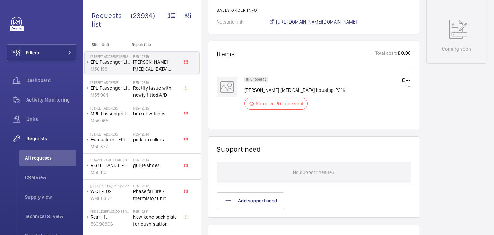
click at [331, 25] on span "https://6461500.app.netsuite.com/app/accounting/transactions/salesord.nl?id=303…" at bounding box center [316, 21] width 81 height 7
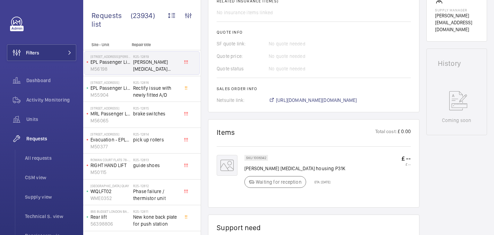
scroll to position [289, 0]
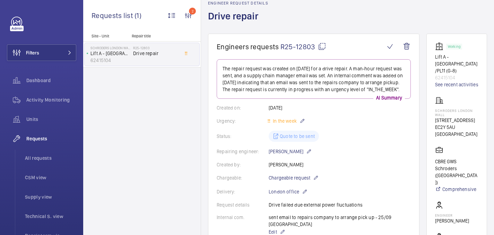
scroll to position [31, 0]
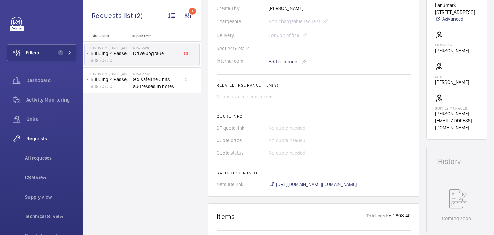
scroll to position [179, 0]
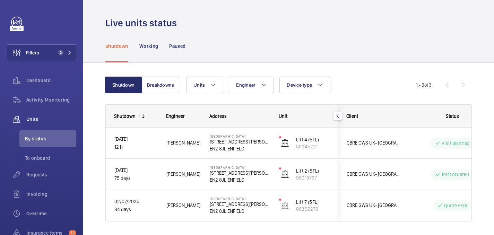
scroll to position [20, 0]
